Goal: Information Seeking & Learning: Learn about a topic

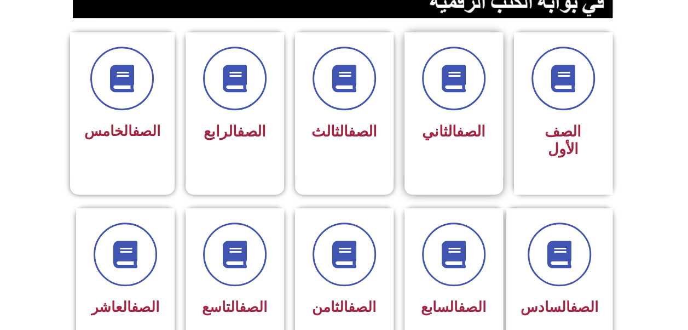
scroll to position [329, 0]
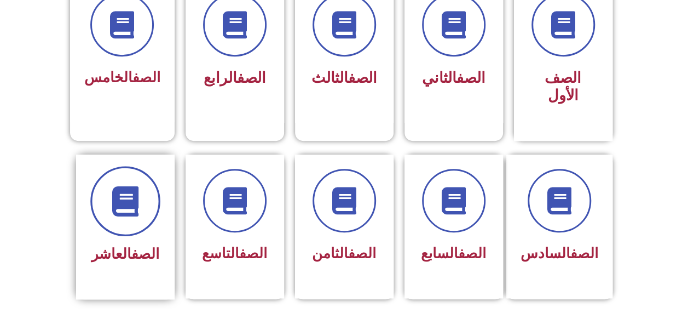
click at [133, 201] on span at bounding box center [125, 201] width 70 height 70
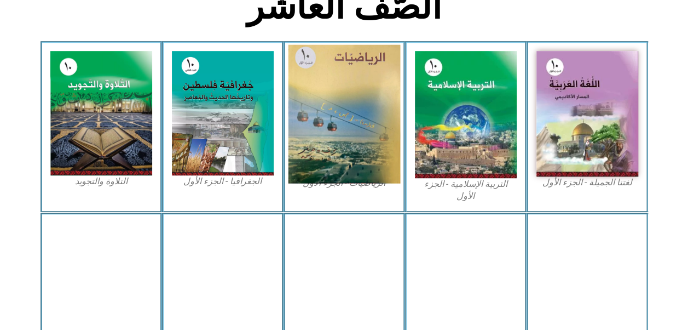
scroll to position [219, 0]
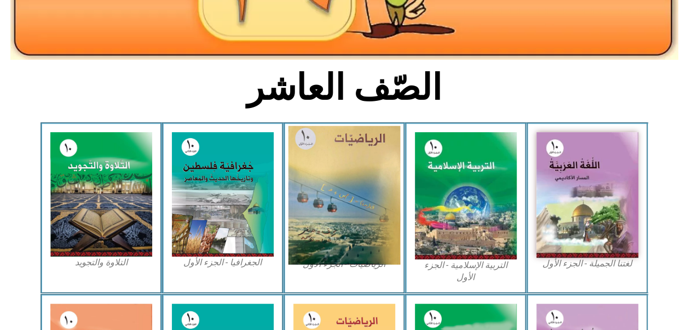
click at [337, 151] on img at bounding box center [344, 195] width 112 height 139
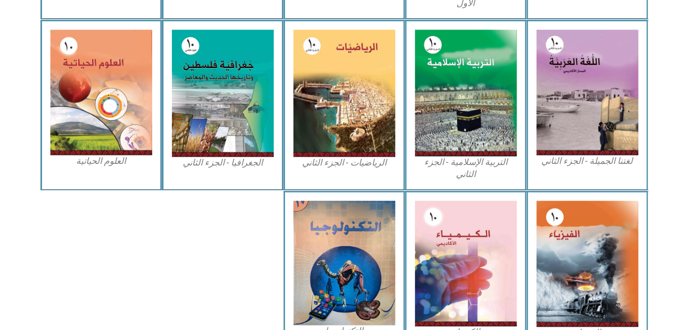
scroll to position [546, 0]
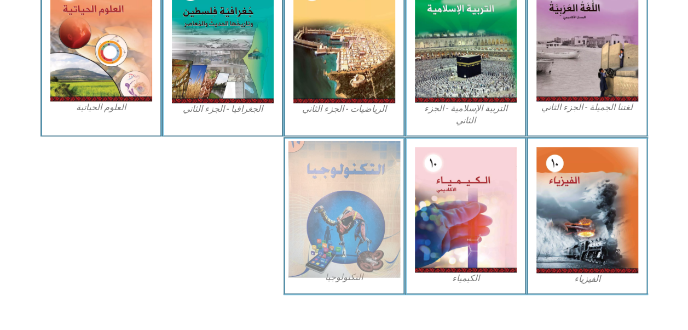
click at [362, 189] on img at bounding box center [344, 208] width 112 height 137
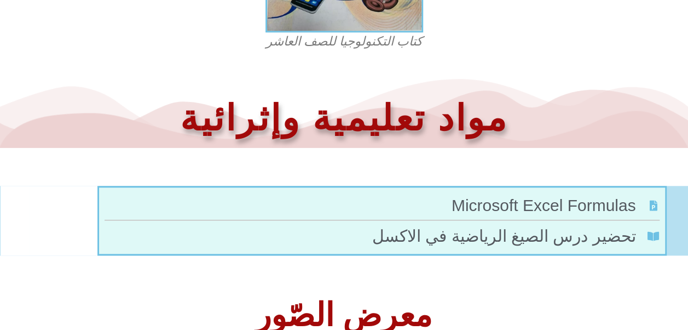
scroll to position [523, 0]
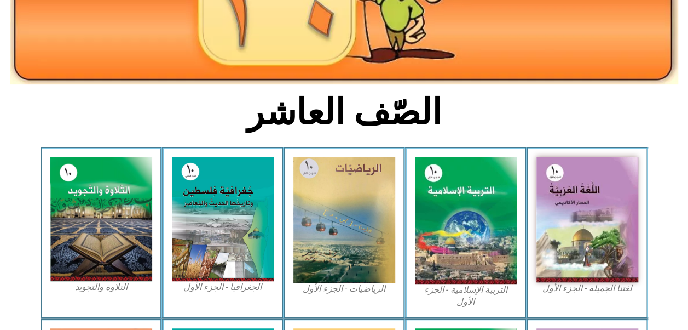
scroll to position [273, 0]
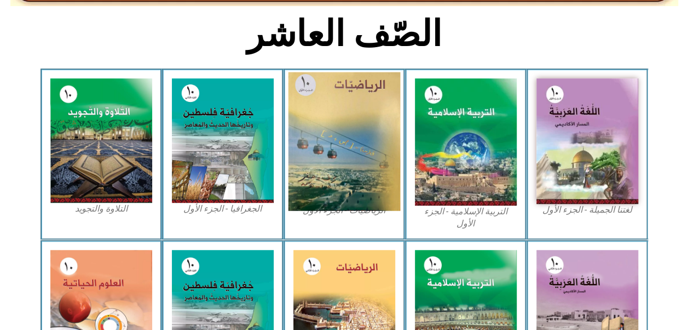
click at [329, 126] on img at bounding box center [344, 141] width 112 height 139
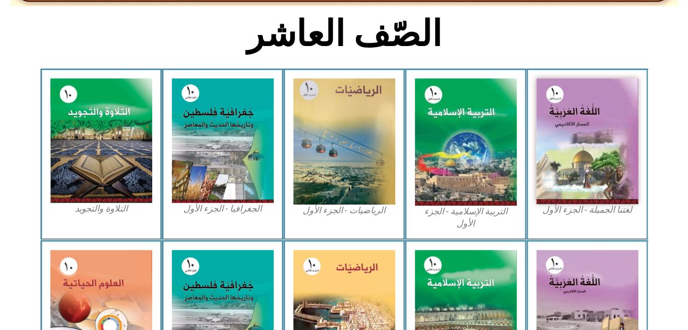
click at [527, 134] on div "لغتنا الجميلة - الجزء الأول​" at bounding box center [588, 153] width 122 height 171
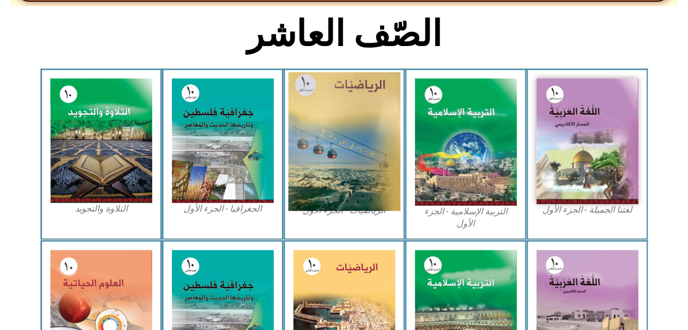
click at [371, 115] on img at bounding box center [344, 141] width 112 height 139
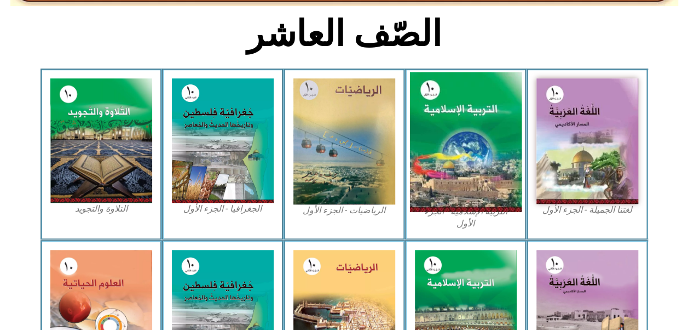
click at [498, 165] on img at bounding box center [466, 142] width 112 height 140
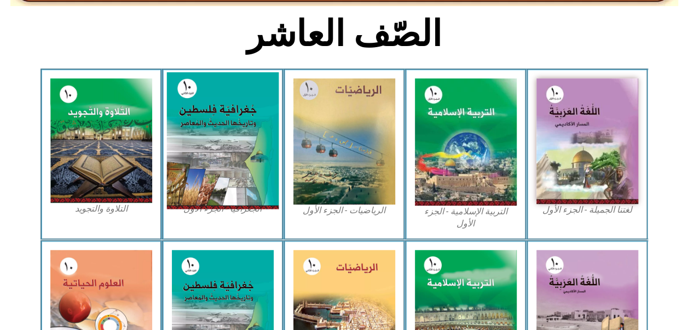
click at [238, 128] on img at bounding box center [222, 140] width 112 height 137
click at [229, 132] on img at bounding box center [222, 140] width 112 height 137
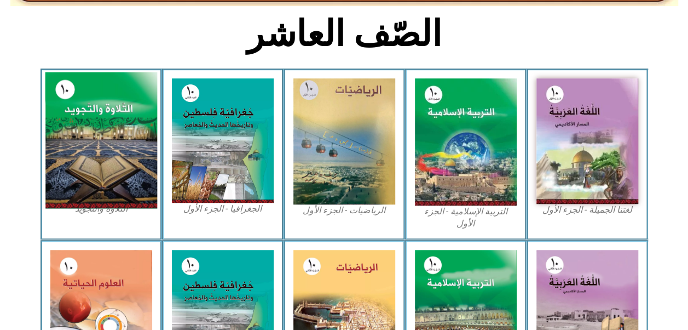
click at [139, 120] on img at bounding box center [101, 140] width 112 height 136
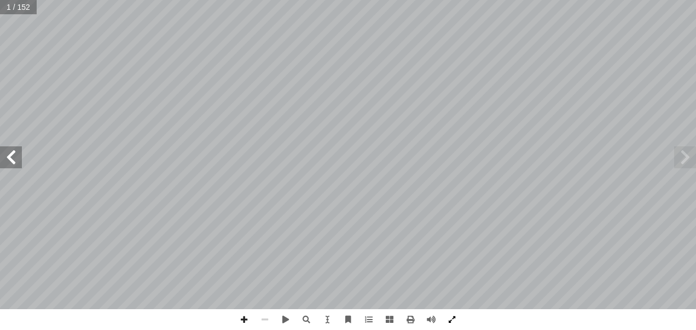
click at [460, 315] on span at bounding box center [452, 319] width 21 height 21
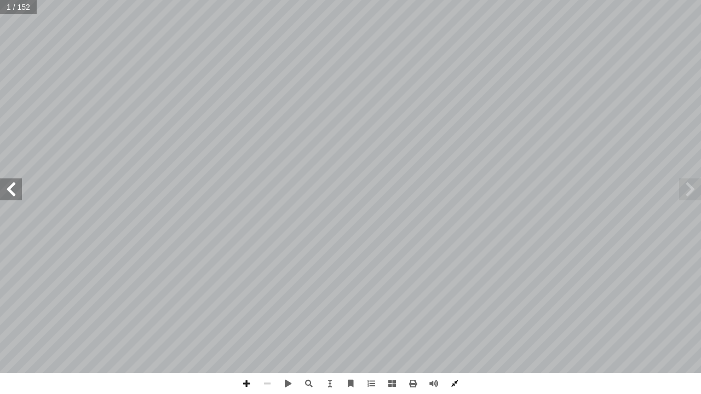
click at [453, 329] on span at bounding box center [454, 383] width 21 height 21
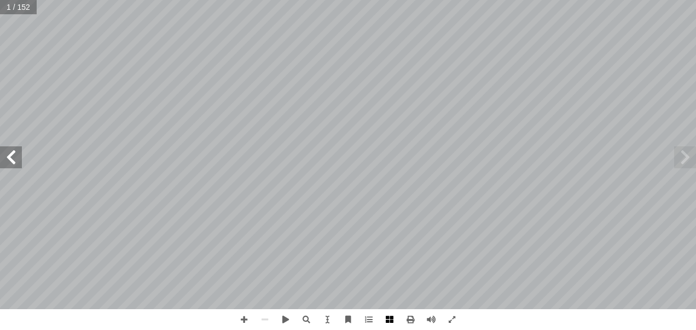
click at [397, 321] on span at bounding box center [389, 319] width 21 height 21
click at [689, 159] on span at bounding box center [686, 157] width 22 height 22
click at [4, 163] on span at bounding box center [11, 157] width 22 height 22
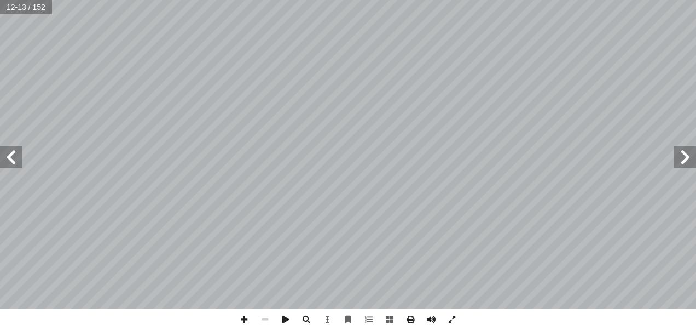
click at [4, 163] on span at bounding box center [11, 157] width 22 height 22
